Goal: Navigation & Orientation: Find specific page/section

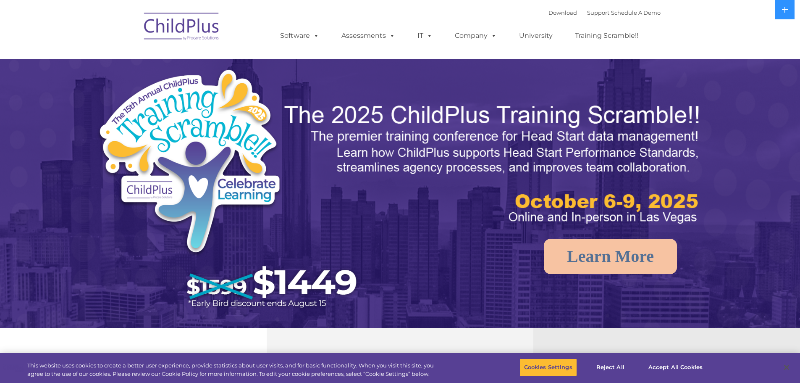
select select "MEDIUM"
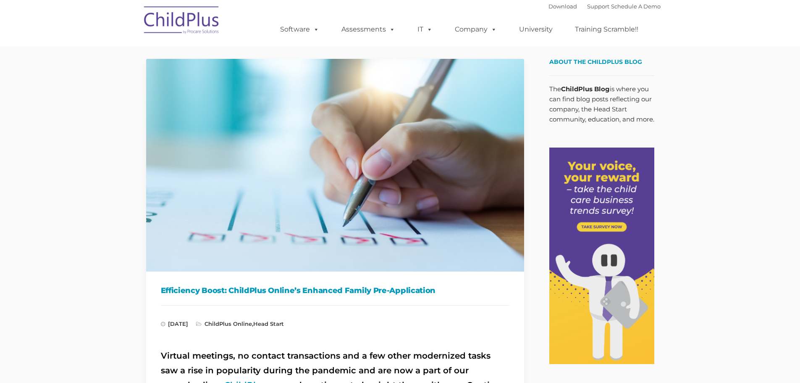
type input ""
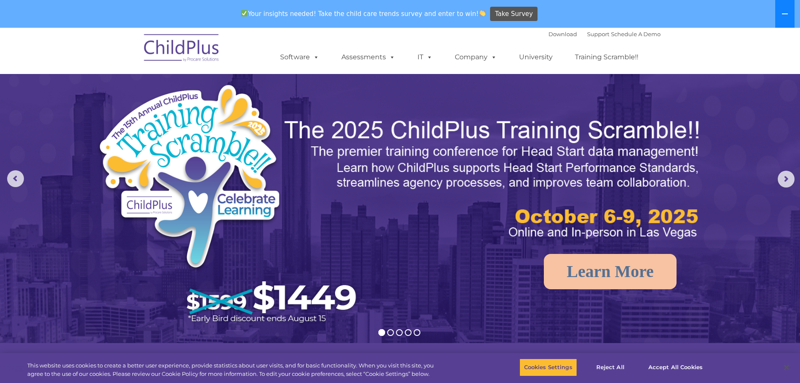
click at [789, 8] on button at bounding box center [785, 14] width 19 height 28
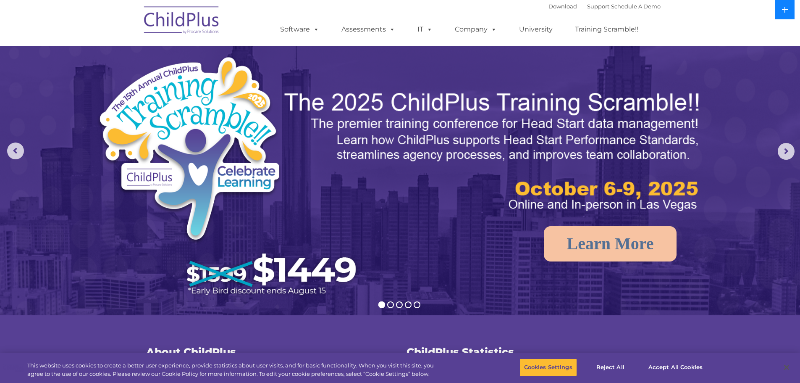
click at [788, 8] on icon at bounding box center [785, 9] width 7 height 7
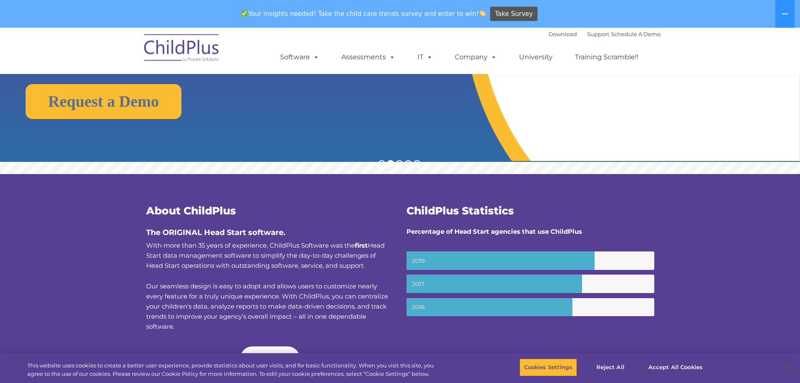
scroll to position [107, 0]
